Goal: Transaction & Acquisition: Purchase product/service

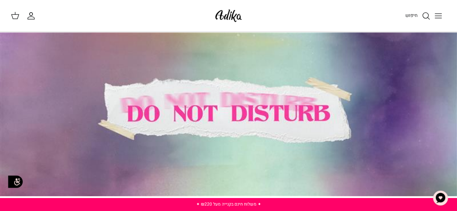
click at [227, 120] on div at bounding box center [228, 114] width 457 height 164
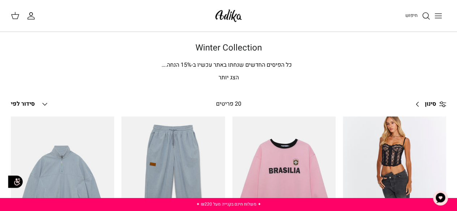
click at [428, 14] on icon "חיפוש" at bounding box center [426, 16] width 9 height 9
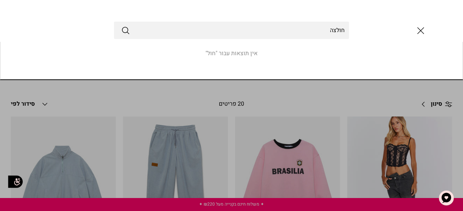
type input "חולצה"
click at [121, 26] on button "Submit" at bounding box center [125, 30] width 9 height 9
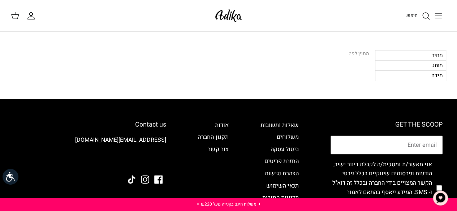
click at [432, 53] on div "מחיר" at bounding box center [410, 55] width 71 height 10
click at [418, 60] on div "מותג" at bounding box center [410, 65] width 71 height 10
click at [418, 63] on div "מותג" at bounding box center [410, 65] width 71 height 10
